Goal: Check status: Check status

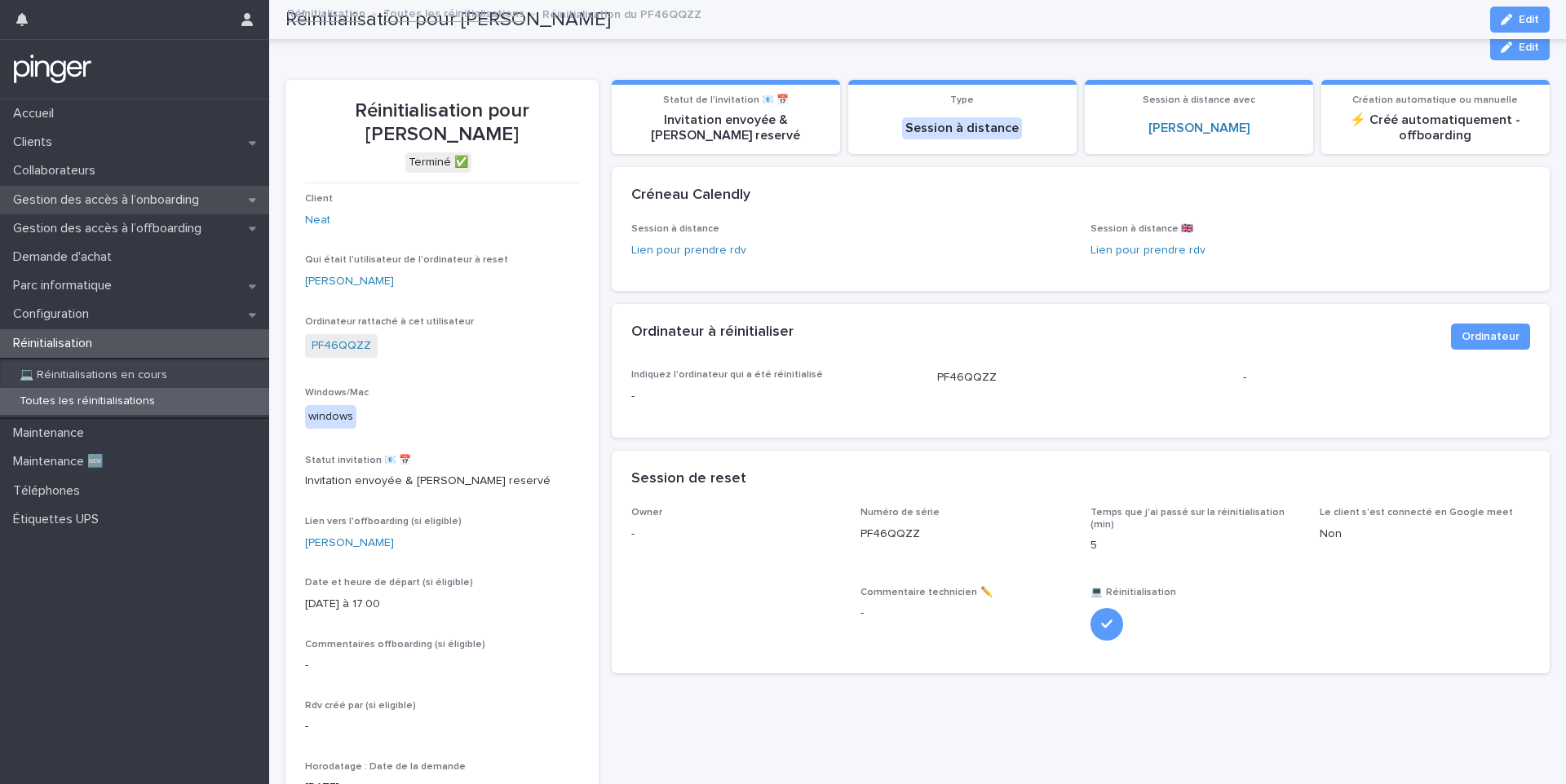
scroll to position [187, 0]
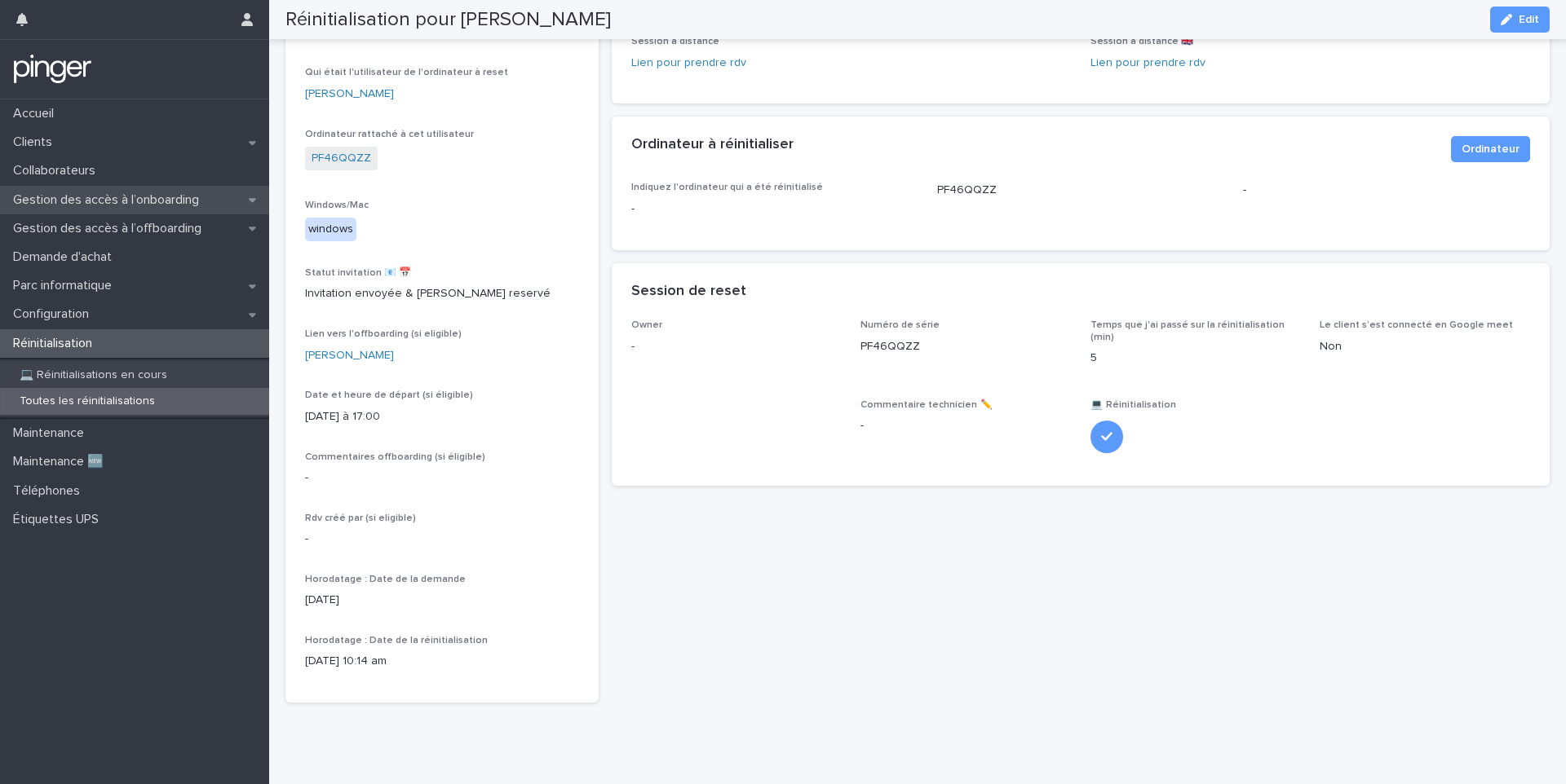
click at [116, 187] on div "Gestion des accès à l’onboarding" at bounding box center [134, 200] width 269 height 29
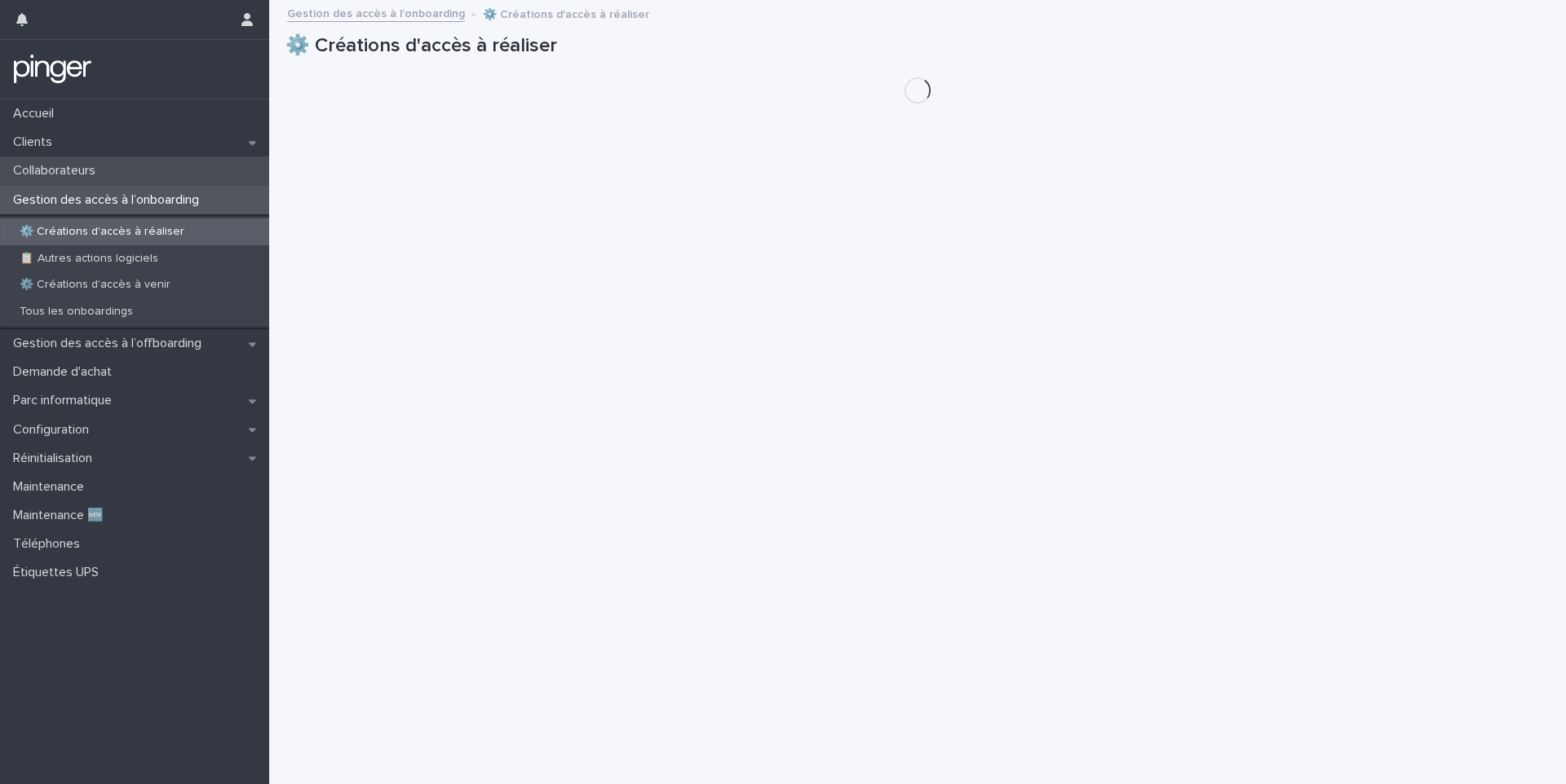
click at [128, 173] on div "Collaborateurs" at bounding box center [134, 170] width 269 height 29
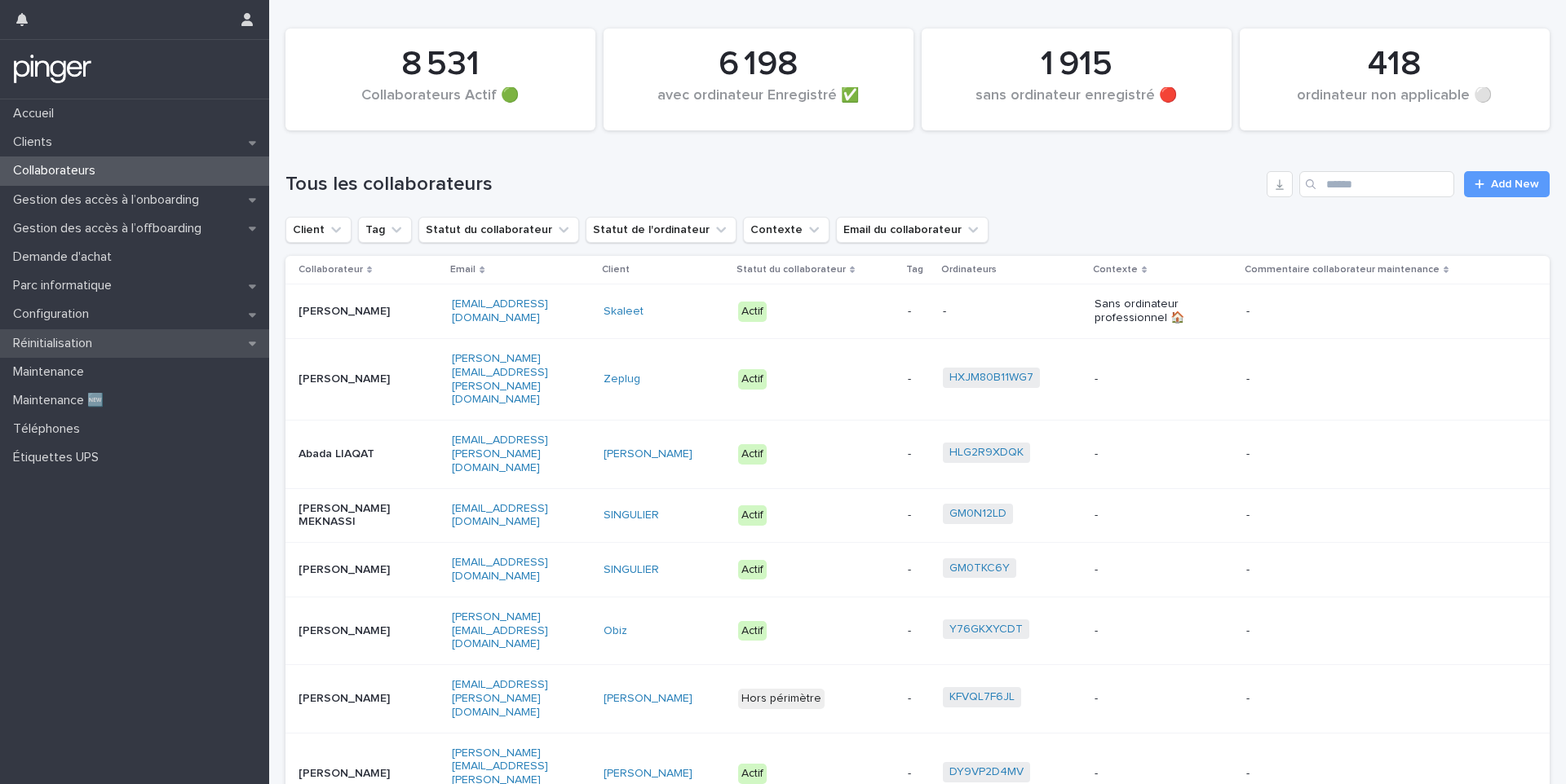
click at [130, 348] on div "Réinitialisation" at bounding box center [134, 343] width 269 height 29
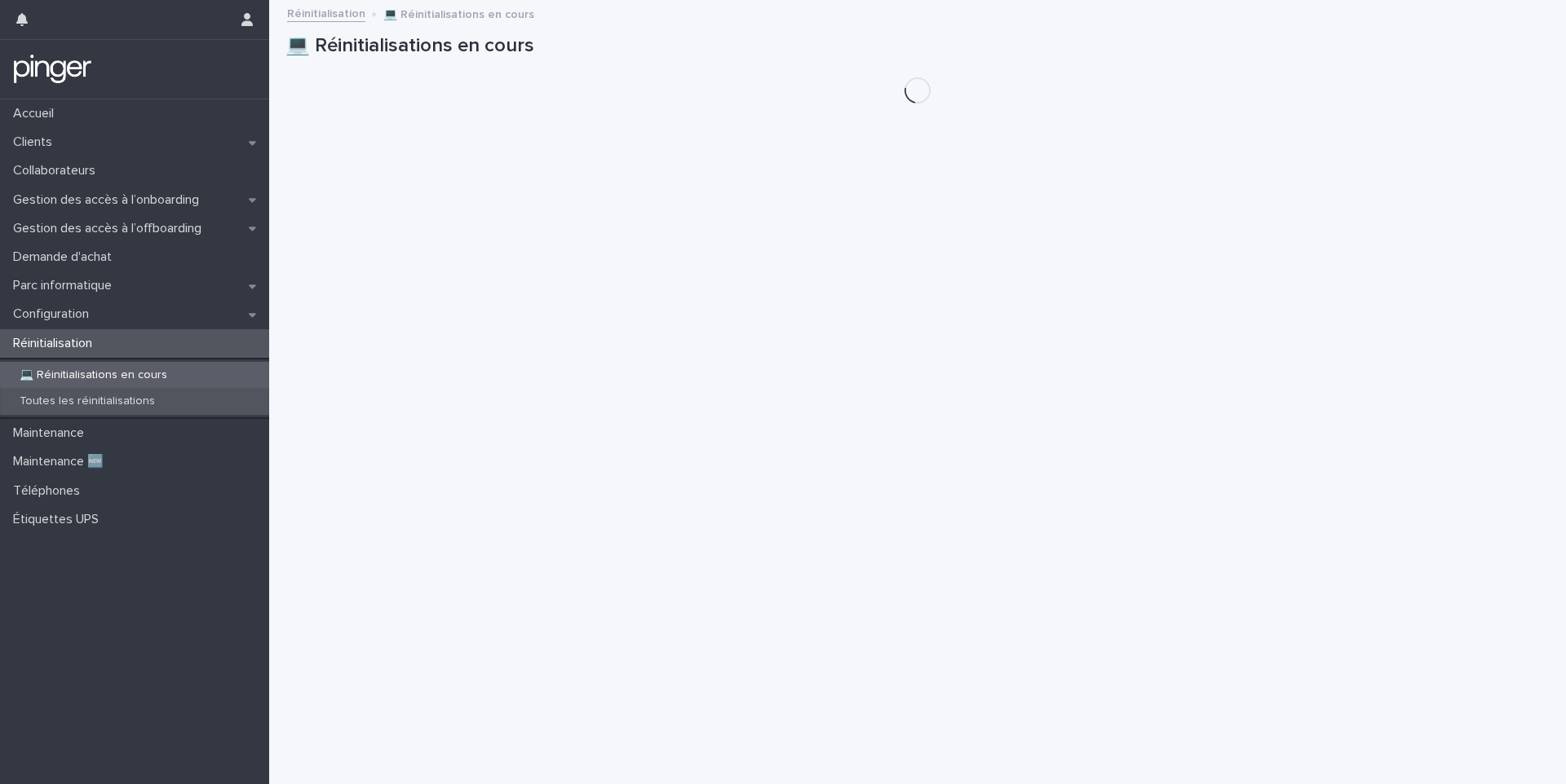
click at [128, 399] on p "Toutes les réinitialisations" at bounding box center [88, 401] width 161 height 14
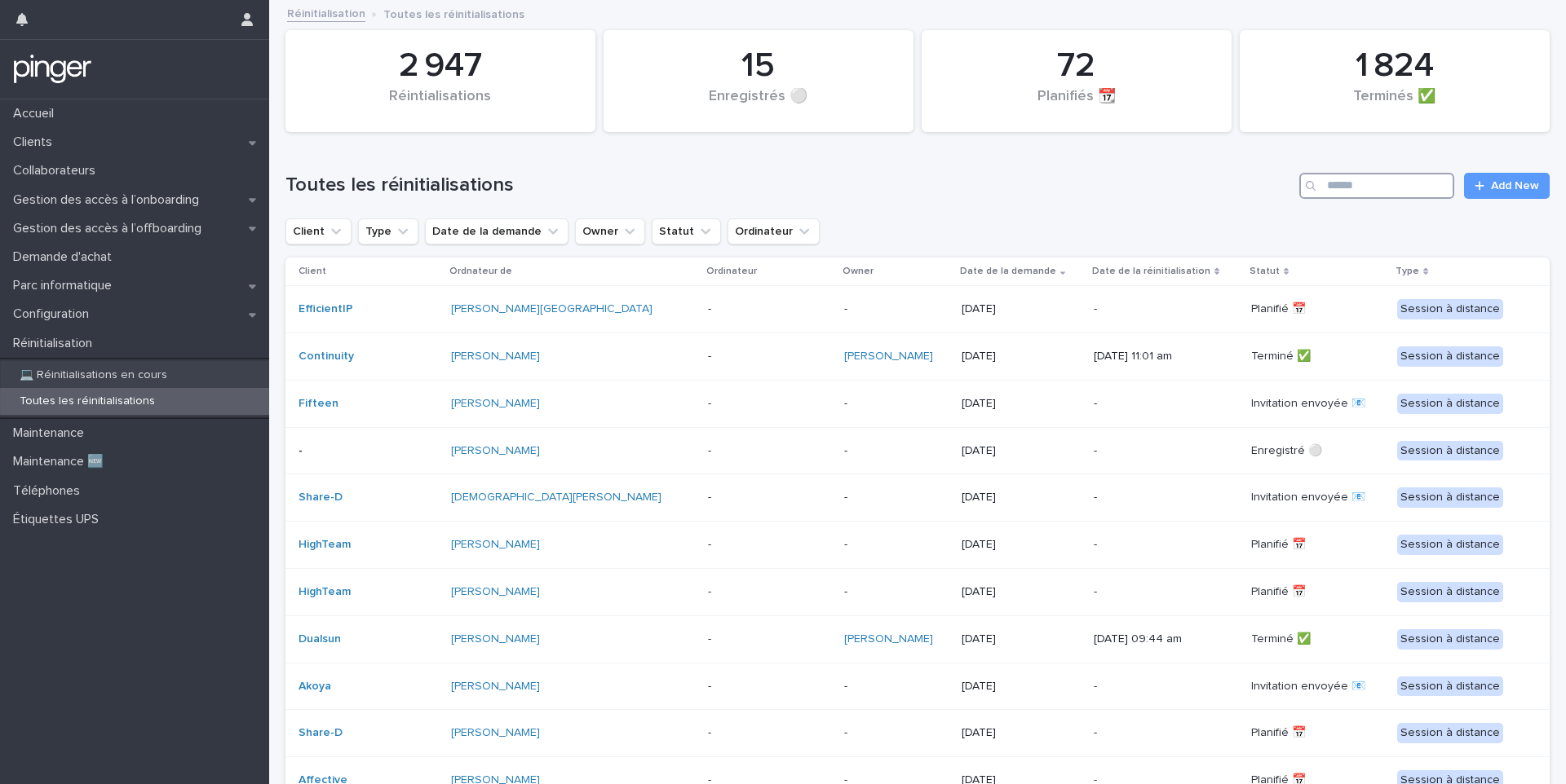
click at [1383, 183] on input "Search" at bounding box center [1377, 186] width 155 height 26
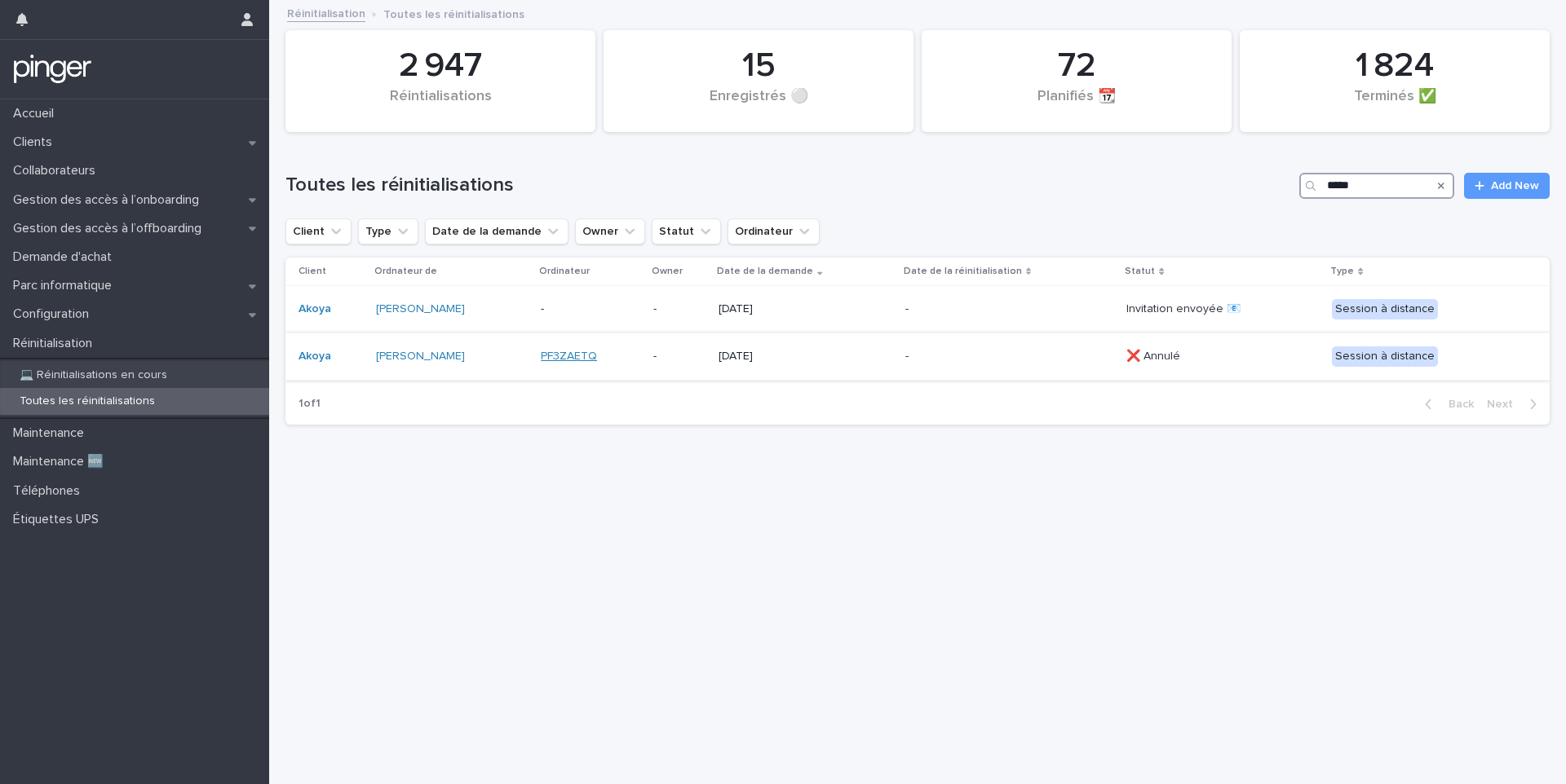
type input "*****"
click at [639, 312] on p "-" at bounding box center [589, 309] width 99 height 14
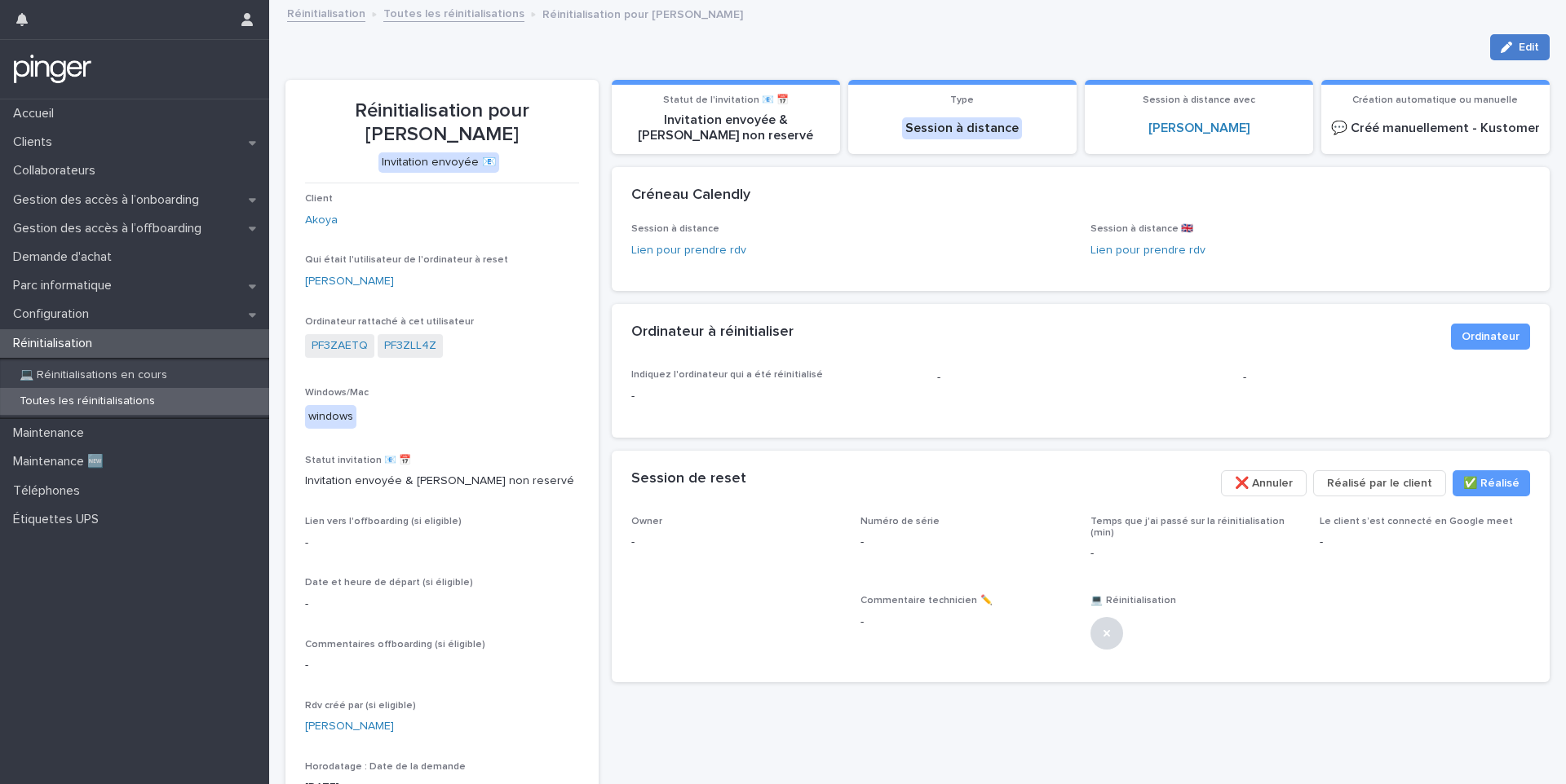
click at [1513, 42] on div "button" at bounding box center [1509, 47] width 18 height 11
